Goal: Find specific page/section: Find specific page/section

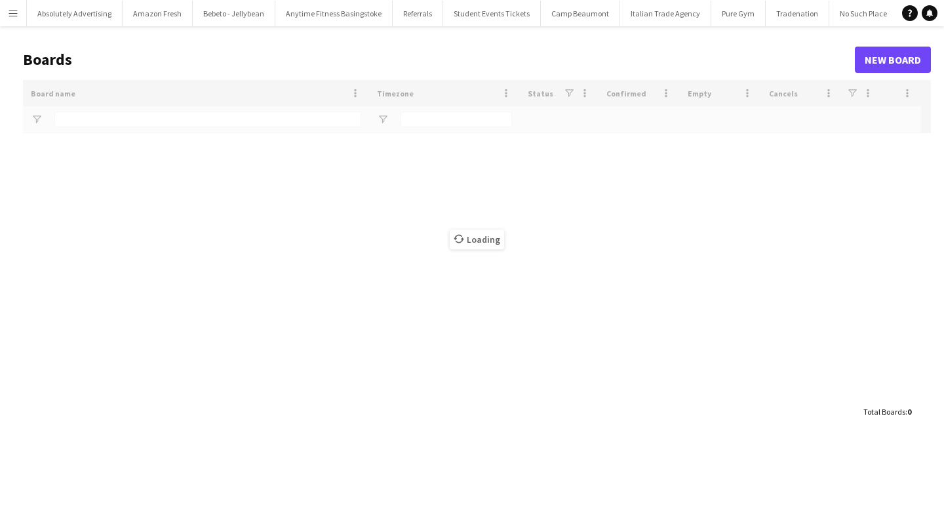
type input "*********"
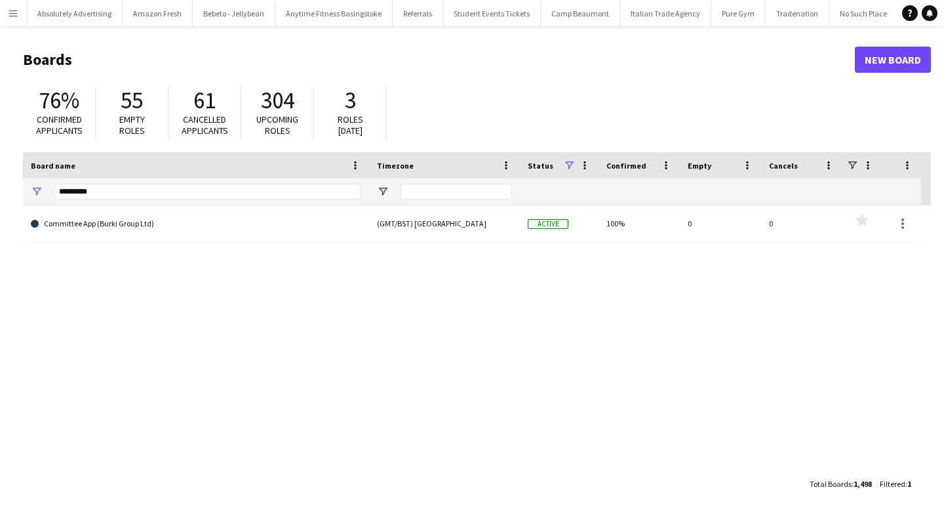
click at [11, 14] on app-icon "Menu" at bounding box center [13, 13] width 10 height 10
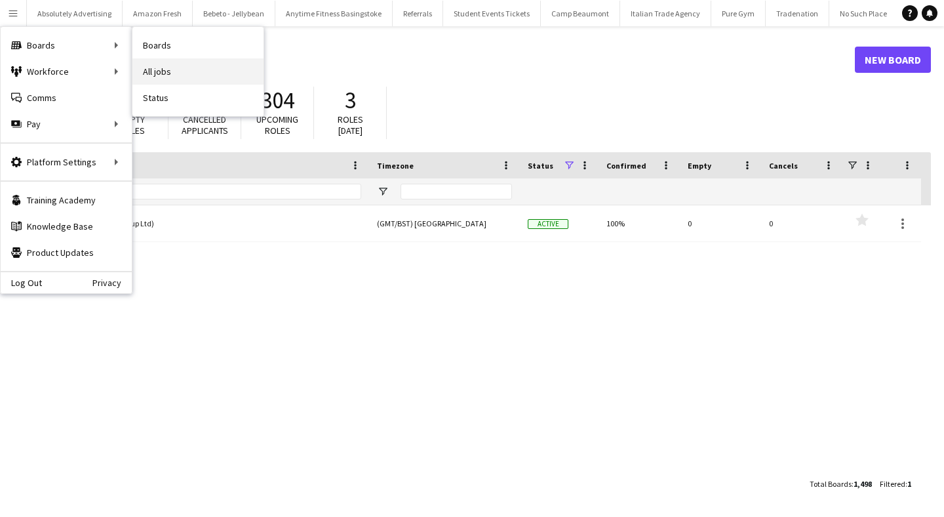
click at [182, 66] on link "All jobs" at bounding box center [197, 71] width 131 height 26
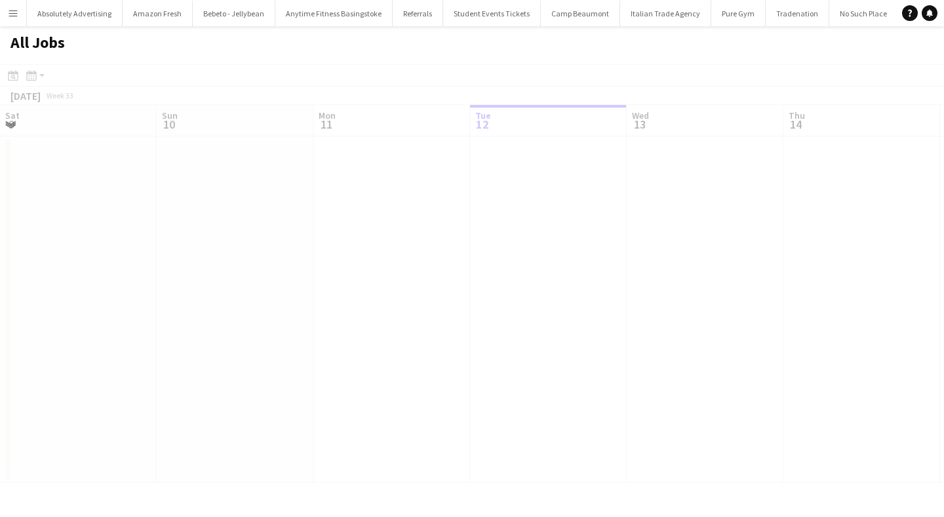
scroll to position [0, 313]
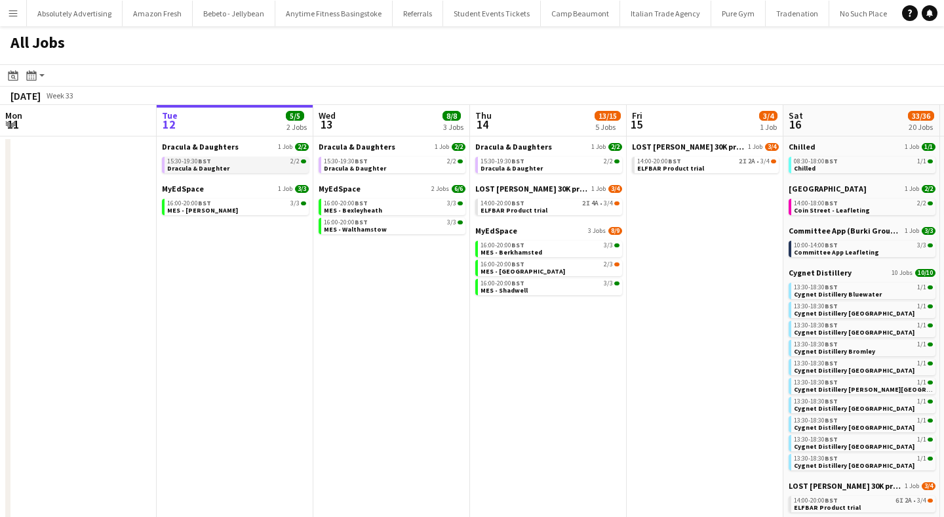
click at [191, 161] on span "15:30-19:30 BST" at bounding box center [189, 161] width 44 height 7
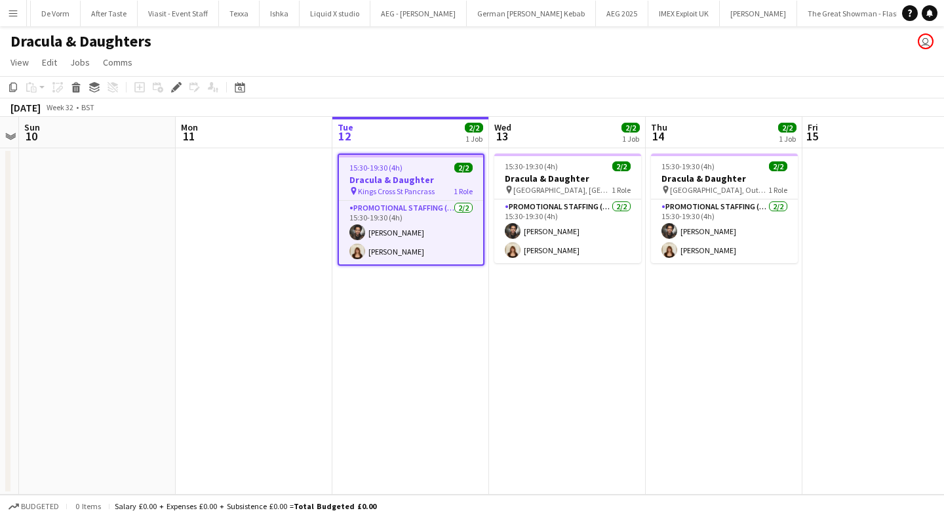
scroll to position [0, 44836]
